Goal: Information Seeking & Learning: Learn about a topic

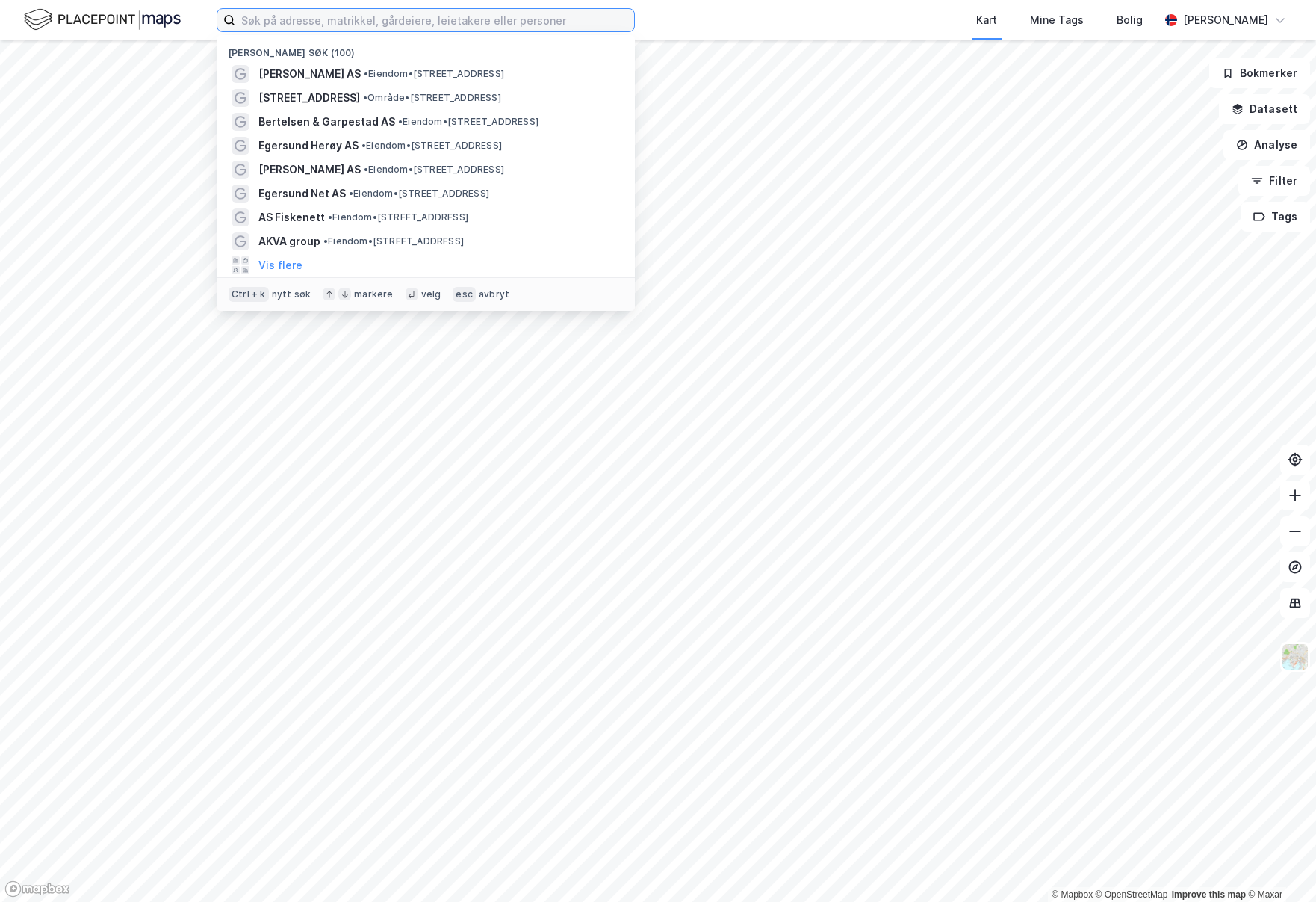
click at [367, 22] on input at bounding box center [435, 20] width 399 height 22
paste input "Gamle [STREET_ADDRESS]"
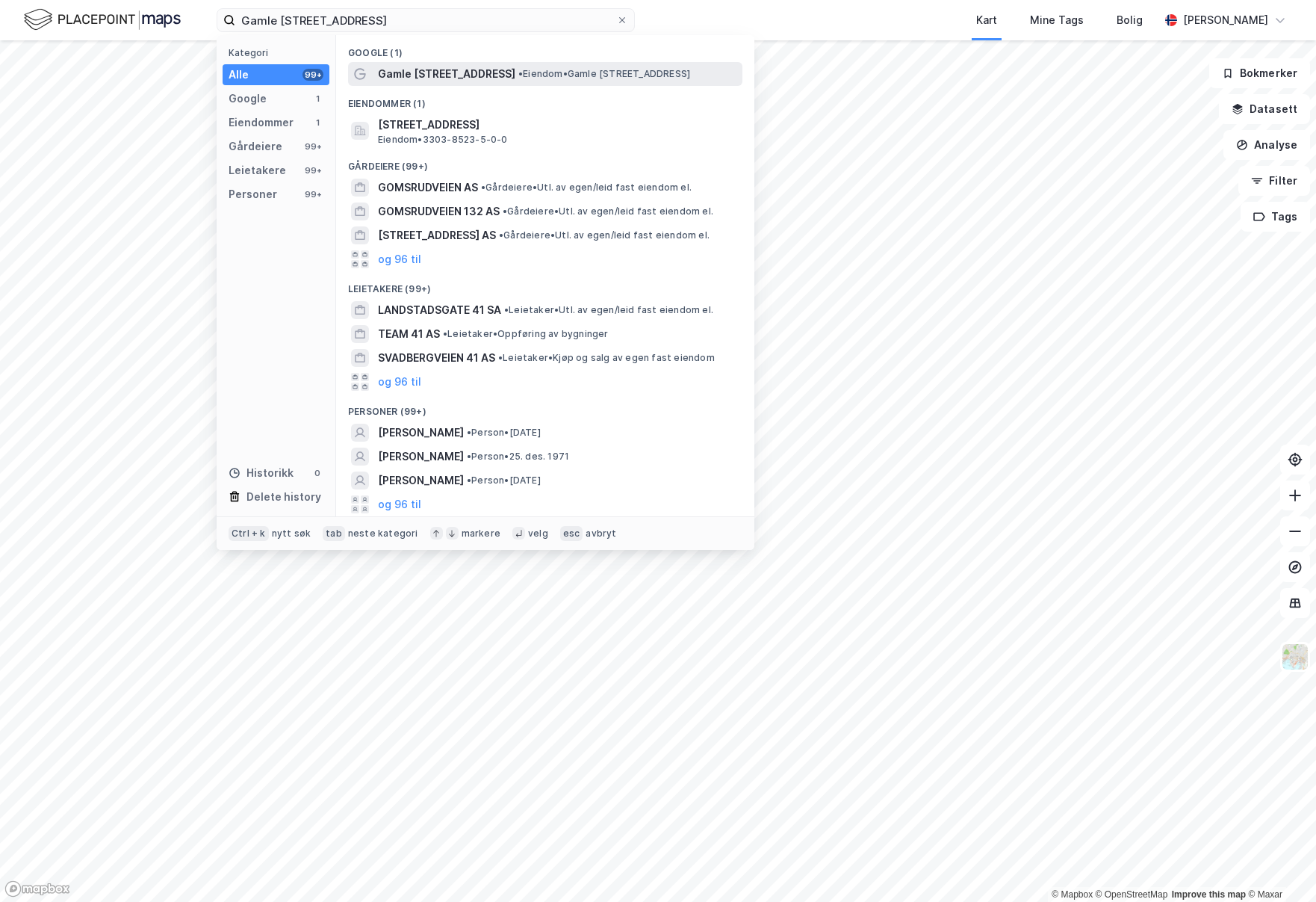
click at [422, 70] on span "Gamle [STREET_ADDRESS]" at bounding box center [447, 73] width 137 height 18
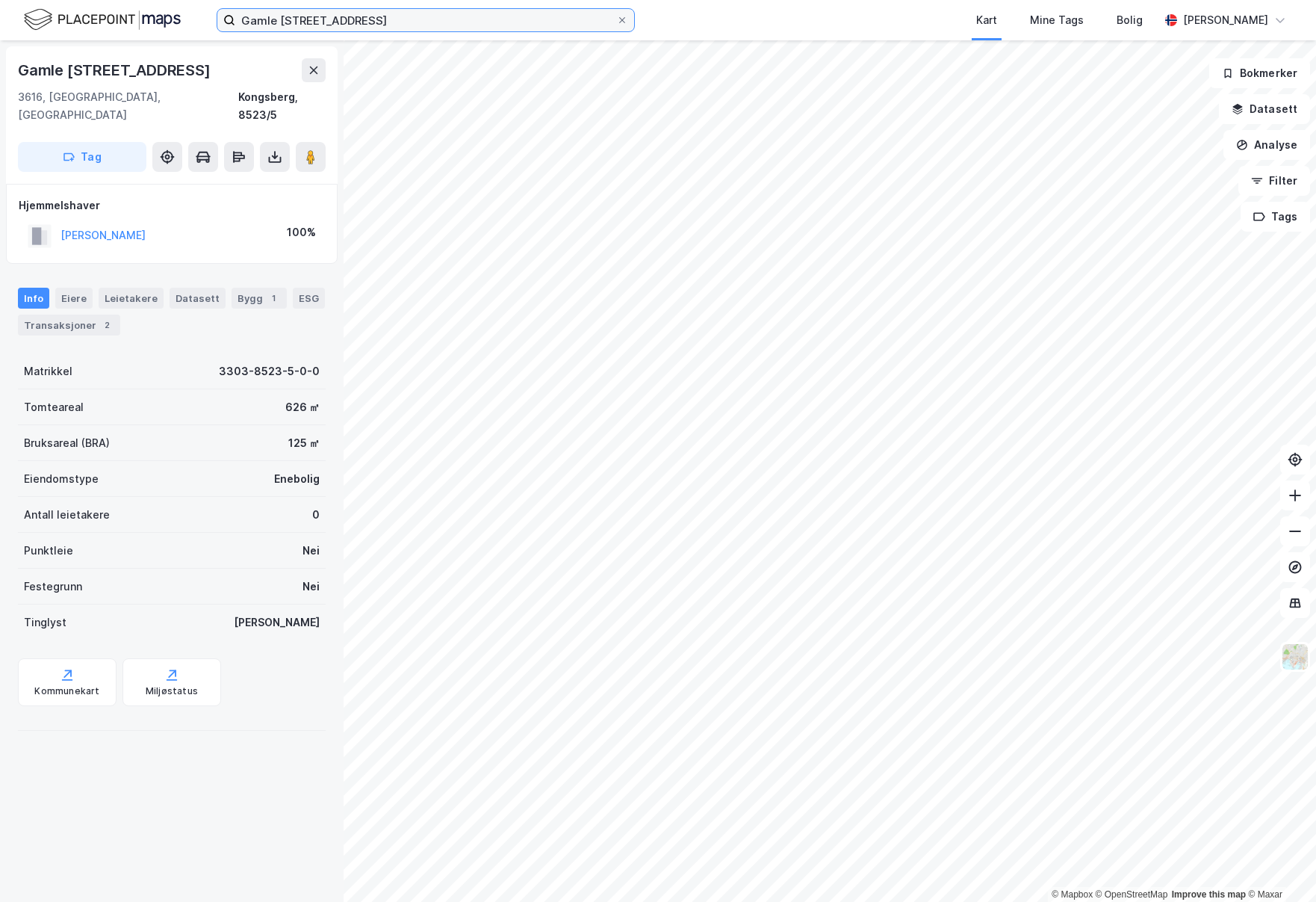
click at [391, 18] on input "Gamle [STREET_ADDRESS]" at bounding box center [425, 20] width 381 height 22
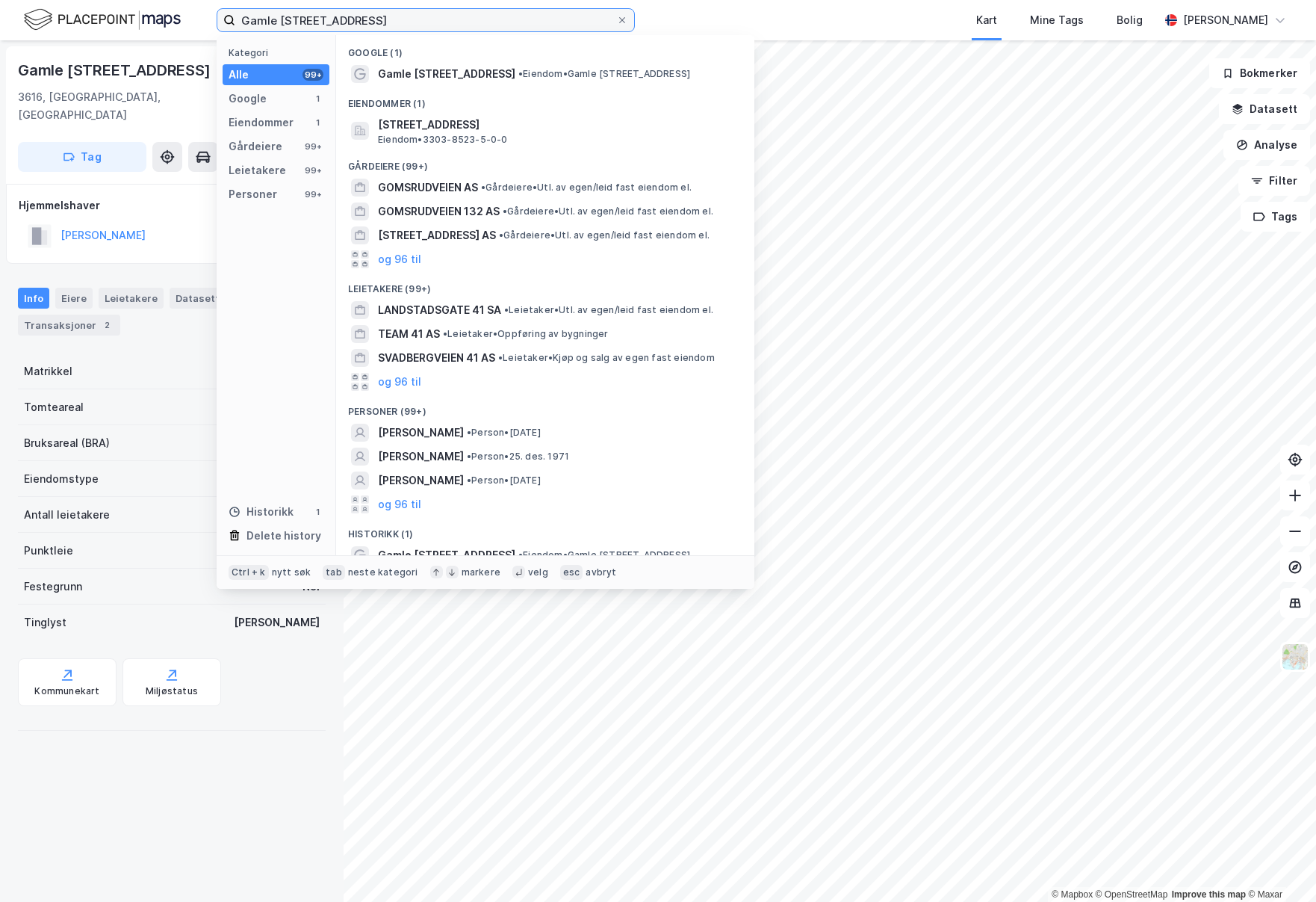
click at [131, 3] on div "Gamle Gomsrudvei 41 Kategori Alle 99+ Google 1 Eiendommer 1 Gårdeiere 99+ Leiet…" at bounding box center [658, 20] width 1316 height 40
paste input "Ulefos as"
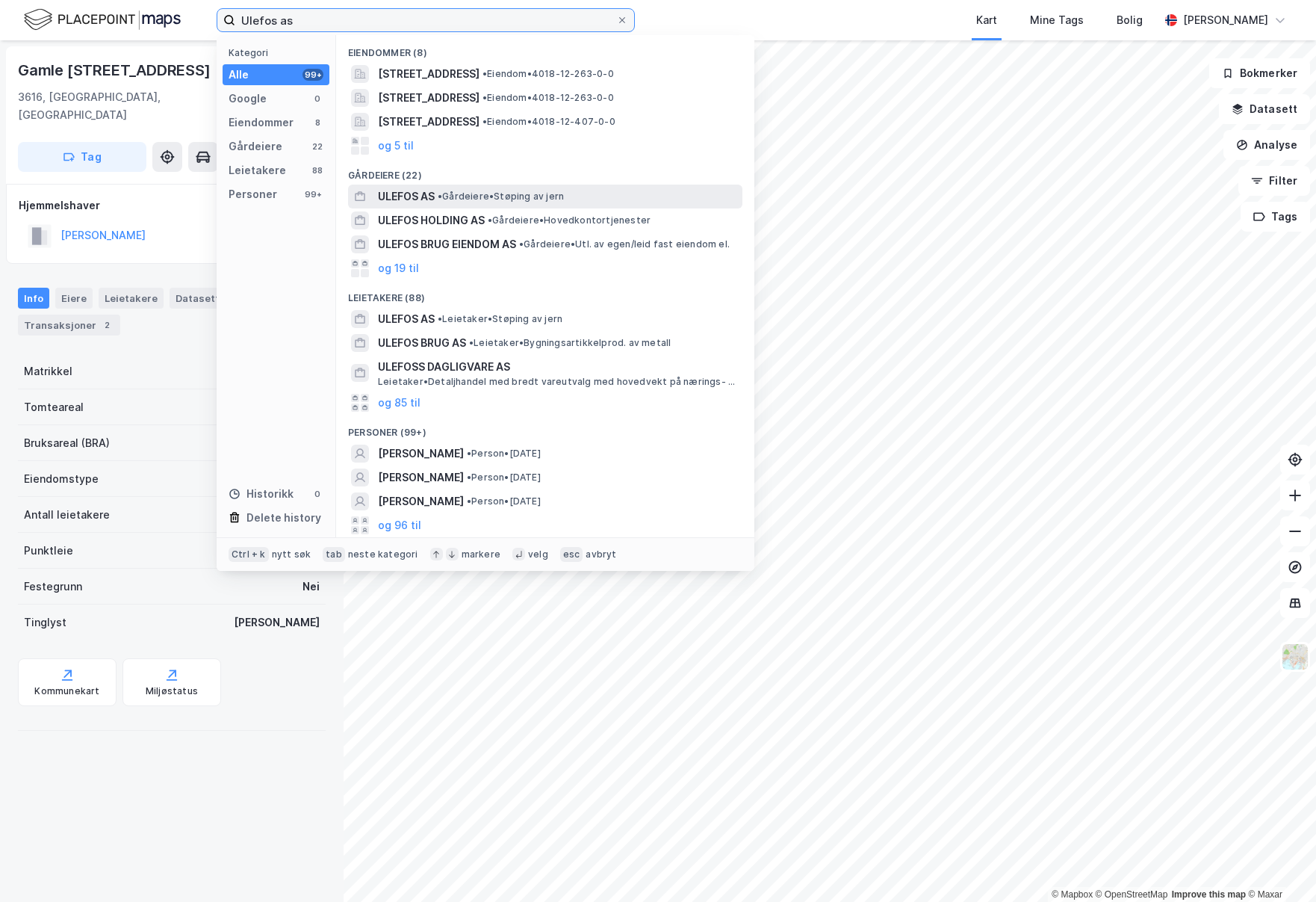
type input "Ulefos as"
click at [411, 195] on span "ULEFOS AS" at bounding box center [407, 196] width 57 height 18
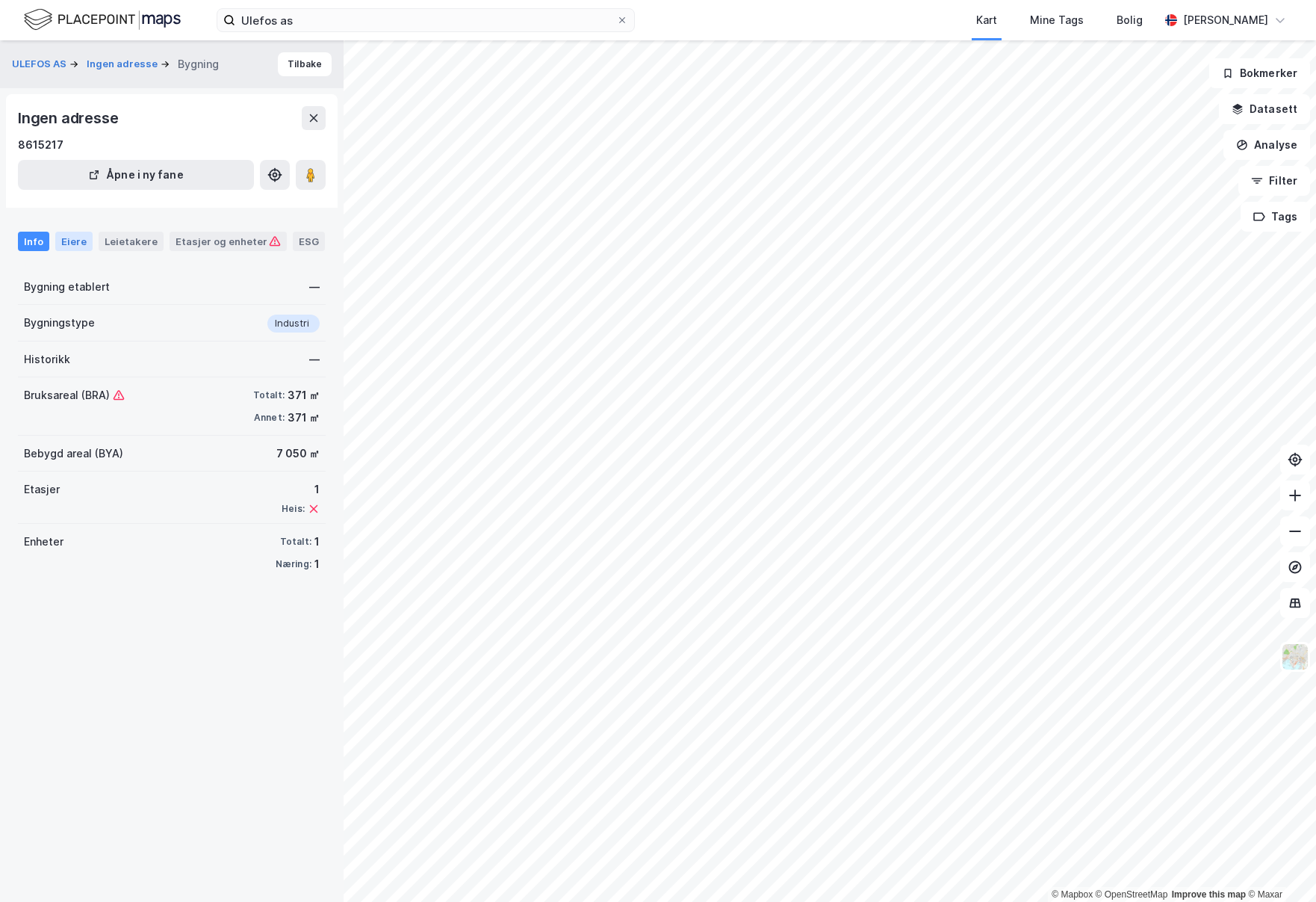
click at [78, 248] on div "Eiere" at bounding box center [74, 241] width 37 height 19
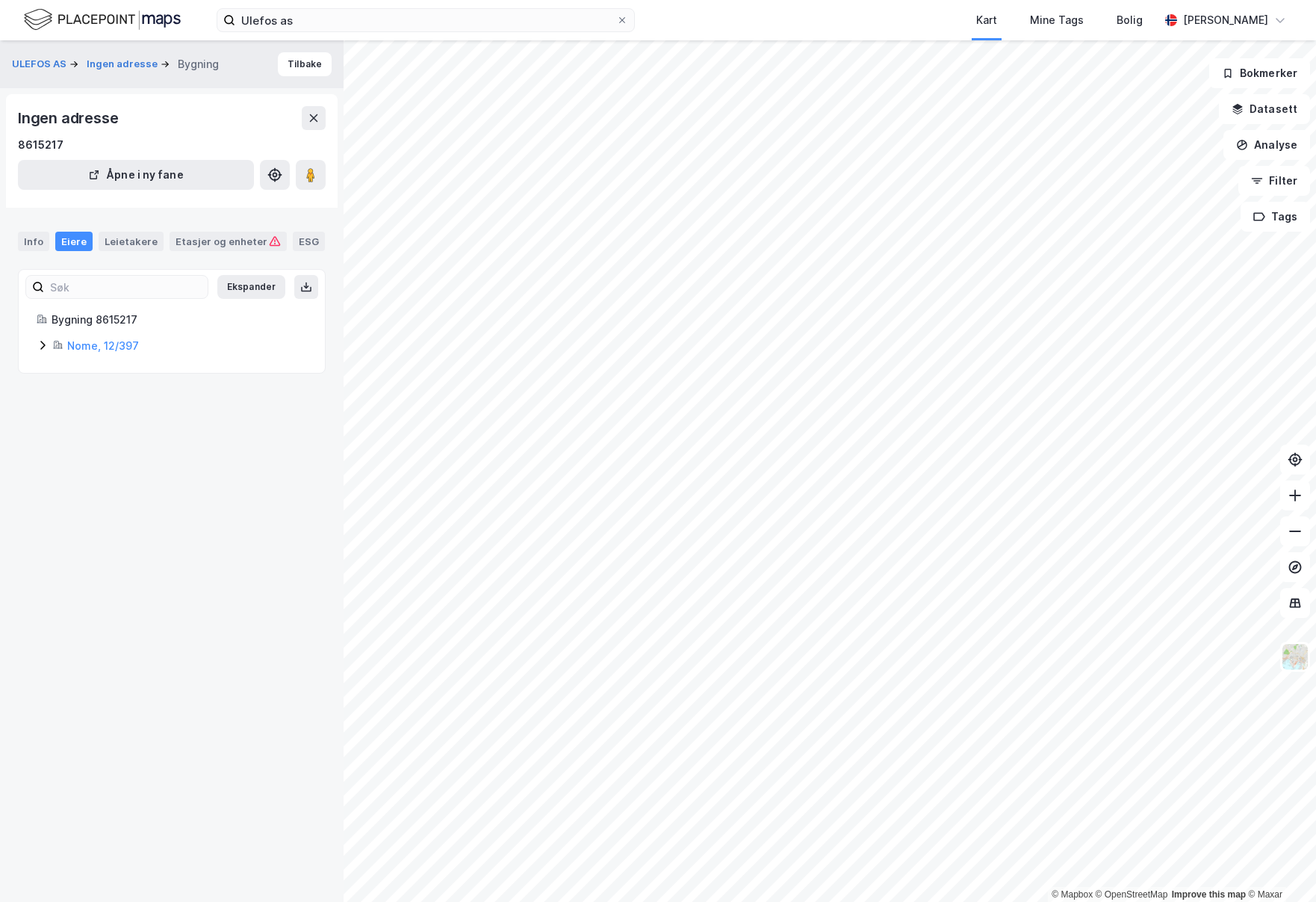
click at [78, 248] on div "Eiere" at bounding box center [74, 241] width 37 height 19
